Goal: Information Seeking & Learning: Get advice/opinions

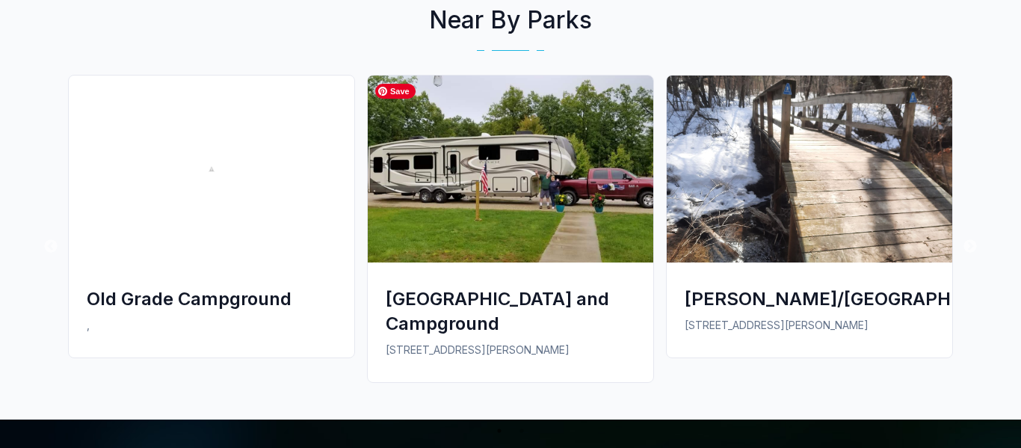
scroll to position [1637, 0]
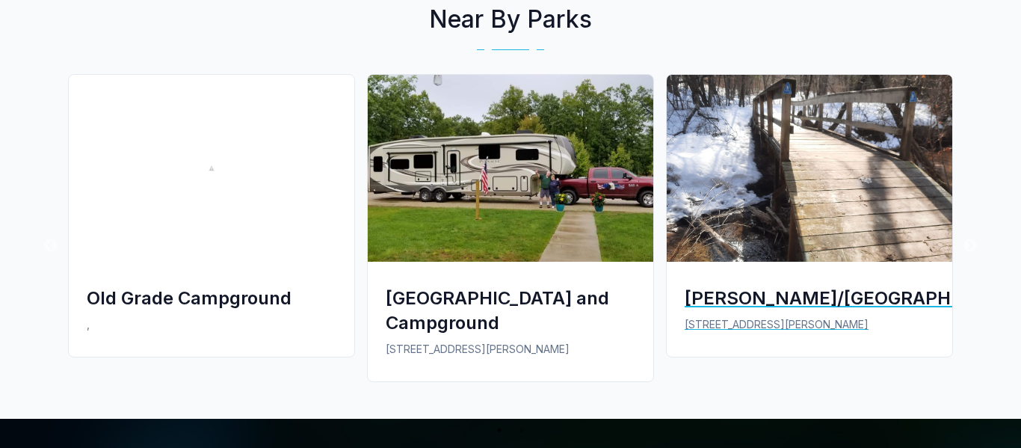
click at [876, 298] on div "[PERSON_NAME]/[GEOGRAPHIC_DATA]" at bounding box center [810, 298] width 250 height 25
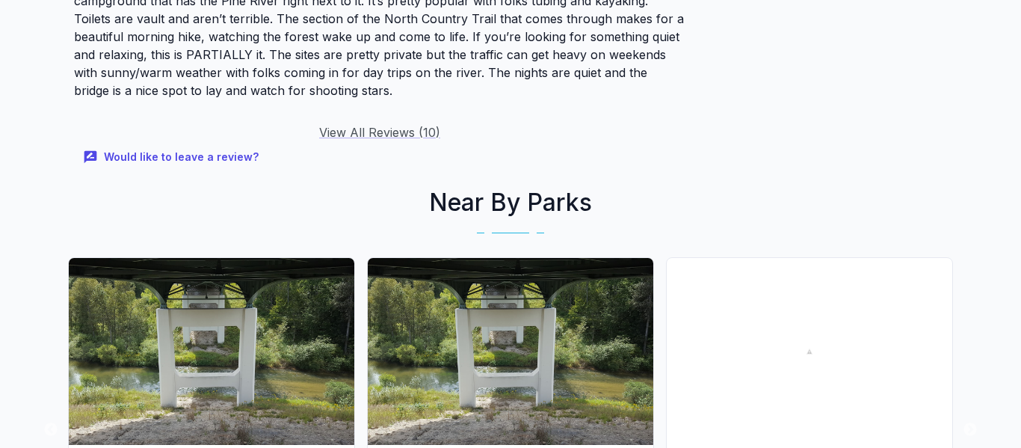
scroll to position [1971, 0]
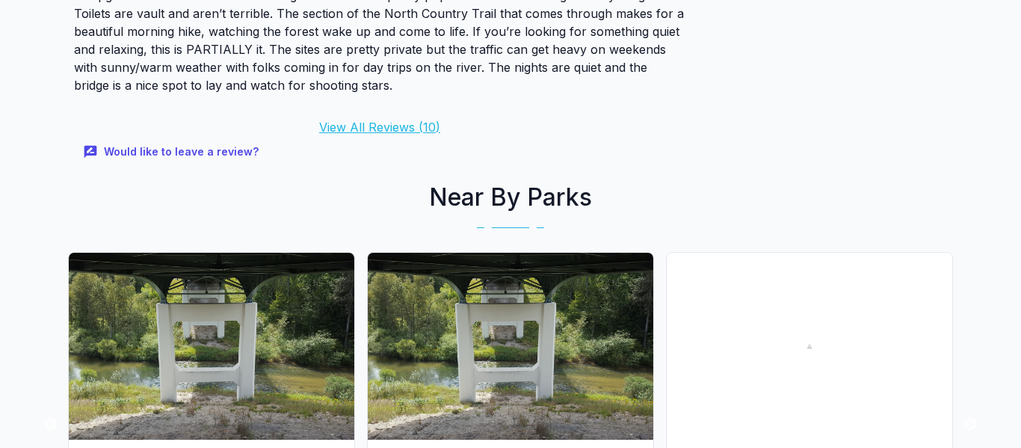
click at [356, 123] on link "View All Reviews ( 10 )" at bounding box center [379, 127] width 121 height 15
